Goal: Transaction & Acquisition: Purchase product/service

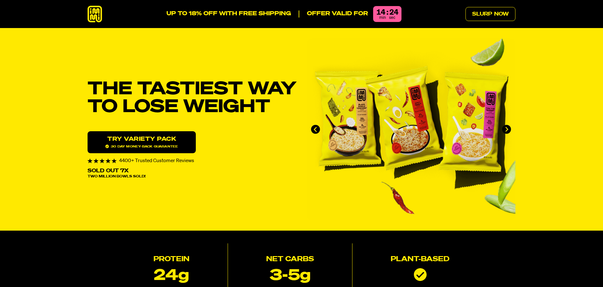
click at [131, 143] on link "Try variety Pack 30 day money-back guarantee" at bounding box center [142, 142] width 108 height 22
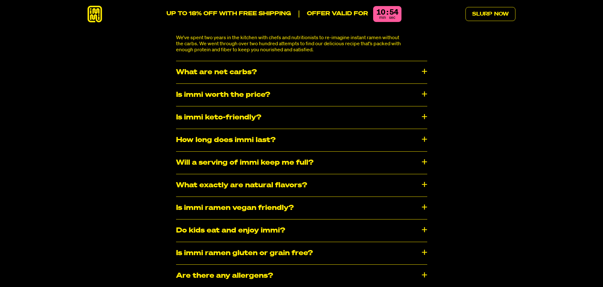
scroll to position [3379, 0]
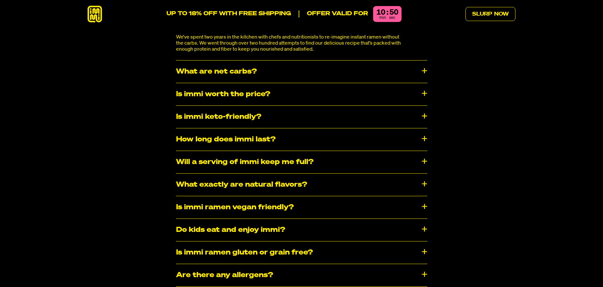
click at [422, 60] on div "What are net carbs?" at bounding box center [301, 71] width 251 height 22
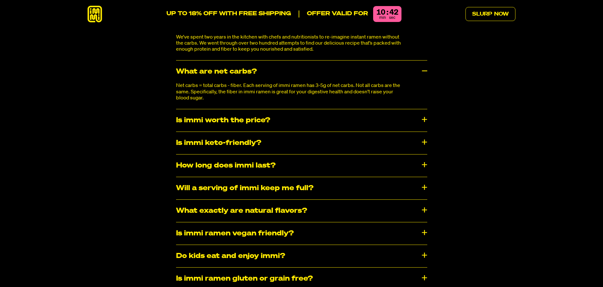
click at [427, 52] on div "Frequently Asked Questions How is it possible to have ramen without carbs? We’v…" at bounding box center [301, 162] width 458 height 360
click at [422, 60] on div "What are net carbs?" at bounding box center [301, 71] width 251 height 22
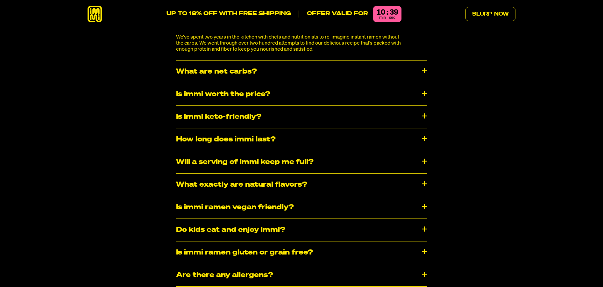
click at [423, 83] on div "Is immi worth the price?" at bounding box center [301, 94] width 251 height 22
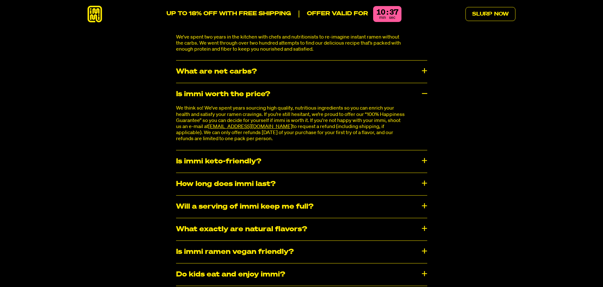
click at [423, 83] on div "Is immi worth the price?" at bounding box center [301, 94] width 251 height 22
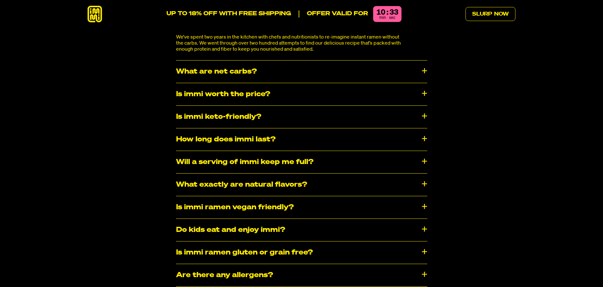
click at [419, 128] on div "How long does immi last?" at bounding box center [301, 139] width 251 height 22
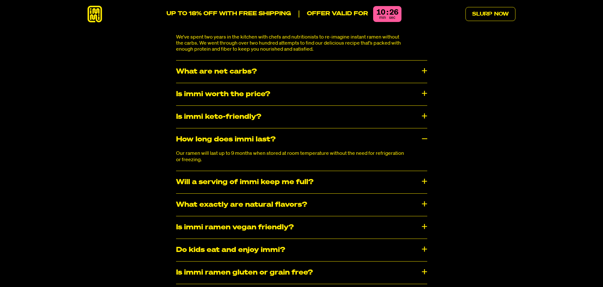
click at [423, 128] on div "How long does immi last?" at bounding box center [301, 139] width 251 height 22
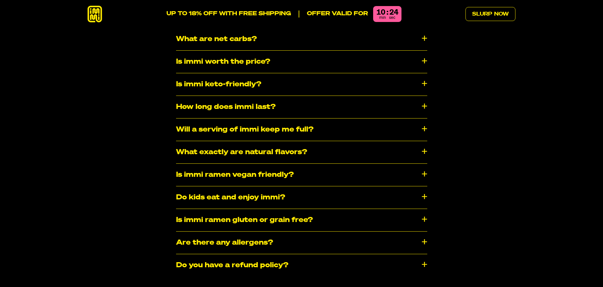
scroll to position [3444, 0]
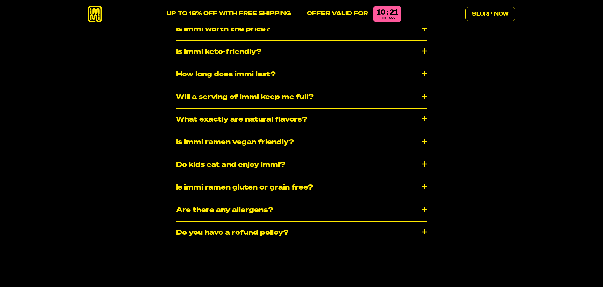
click at [424, 86] on div "Will a serving of immi keep me full?" at bounding box center [301, 97] width 251 height 22
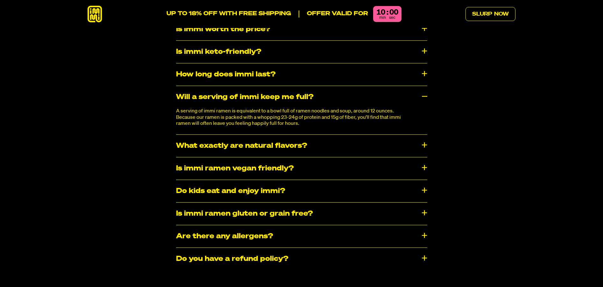
click at [424, 86] on div "Will a serving of immi keep me full?" at bounding box center [301, 97] width 251 height 22
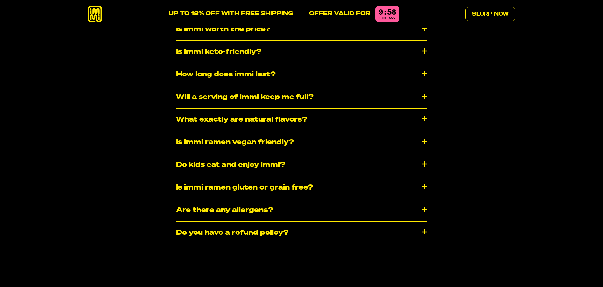
click at [422, 109] on div "What exactly are natural flavors?" at bounding box center [301, 120] width 251 height 22
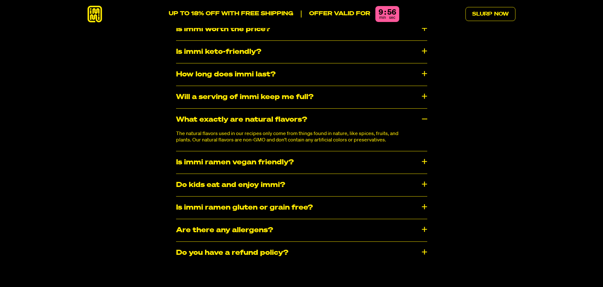
click at [422, 109] on div "What exactly are natural flavors?" at bounding box center [301, 120] width 251 height 22
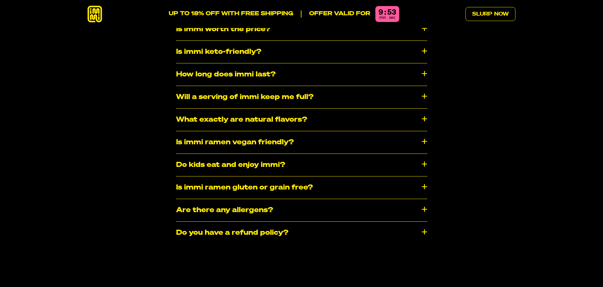
click at [423, 154] on div "Do kids eat and enjoy immi?" at bounding box center [301, 165] width 251 height 22
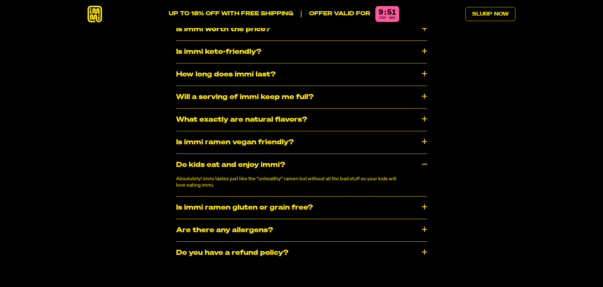
click at [423, 154] on div "Do kids eat and enjoy immi?" at bounding box center [301, 165] width 251 height 22
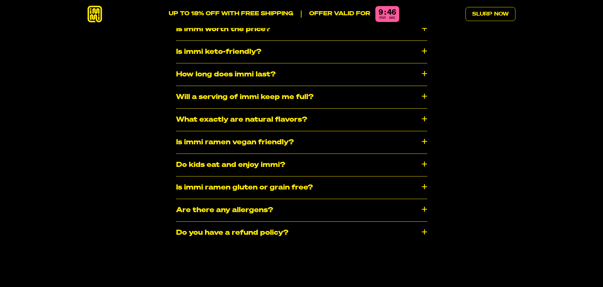
click at [420, 199] on div "​​Are there any allergens?" at bounding box center [301, 210] width 251 height 22
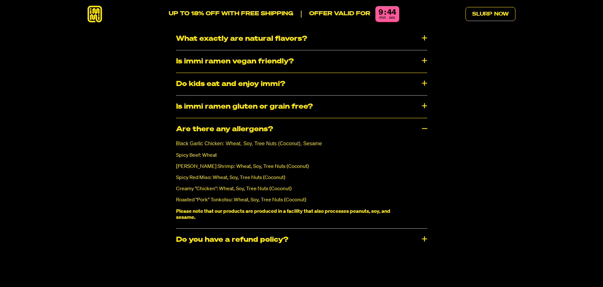
scroll to position [3542, 0]
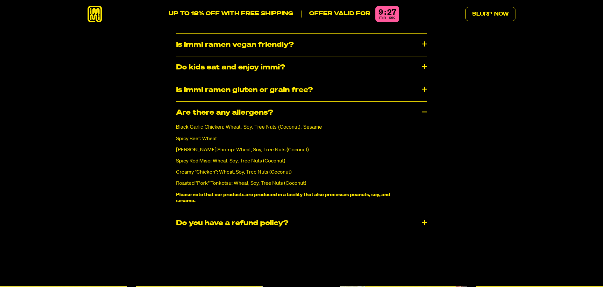
click at [429, 92] on div "Frequently Asked Questions How is it possible to have ramen without carbs? We’v…" at bounding box center [301, 30] width 458 height 422
click at [418, 102] on div "​​Are there any allergens?" at bounding box center [301, 113] width 251 height 22
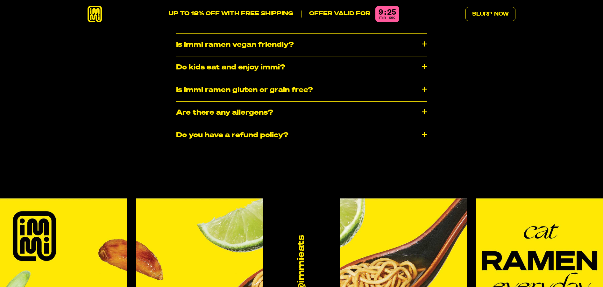
click at [426, 124] on div "Do you have a refund policy?" at bounding box center [301, 135] width 251 height 22
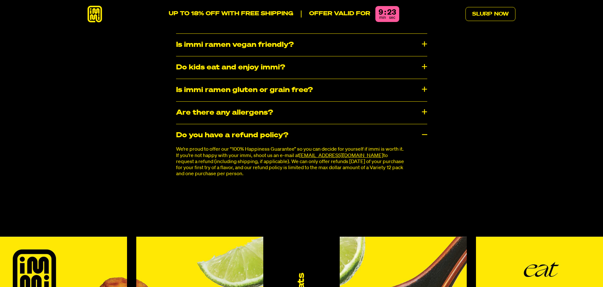
click at [426, 124] on div "Do you have a refund policy?" at bounding box center [301, 135] width 251 height 22
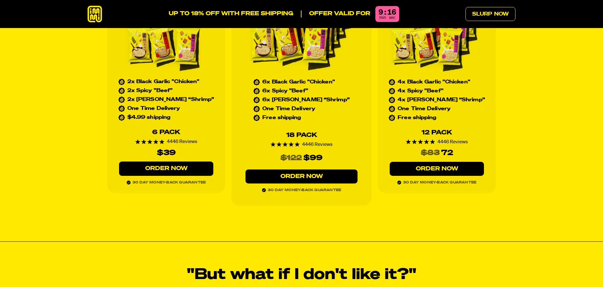
scroll to position [2990, 0]
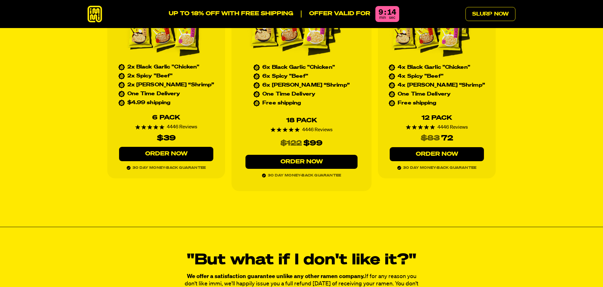
click at [173, 147] on link "Order Now" at bounding box center [166, 154] width 94 height 14
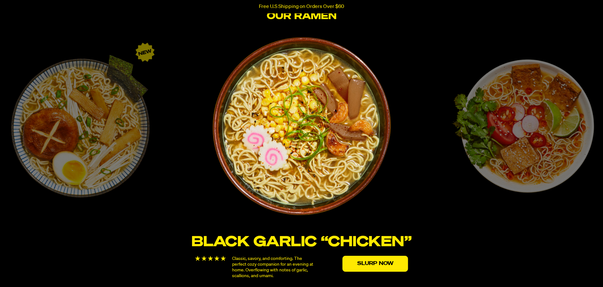
scroll to position [1071, 0]
